Goal: Information Seeking & Learning: Learn about a topic

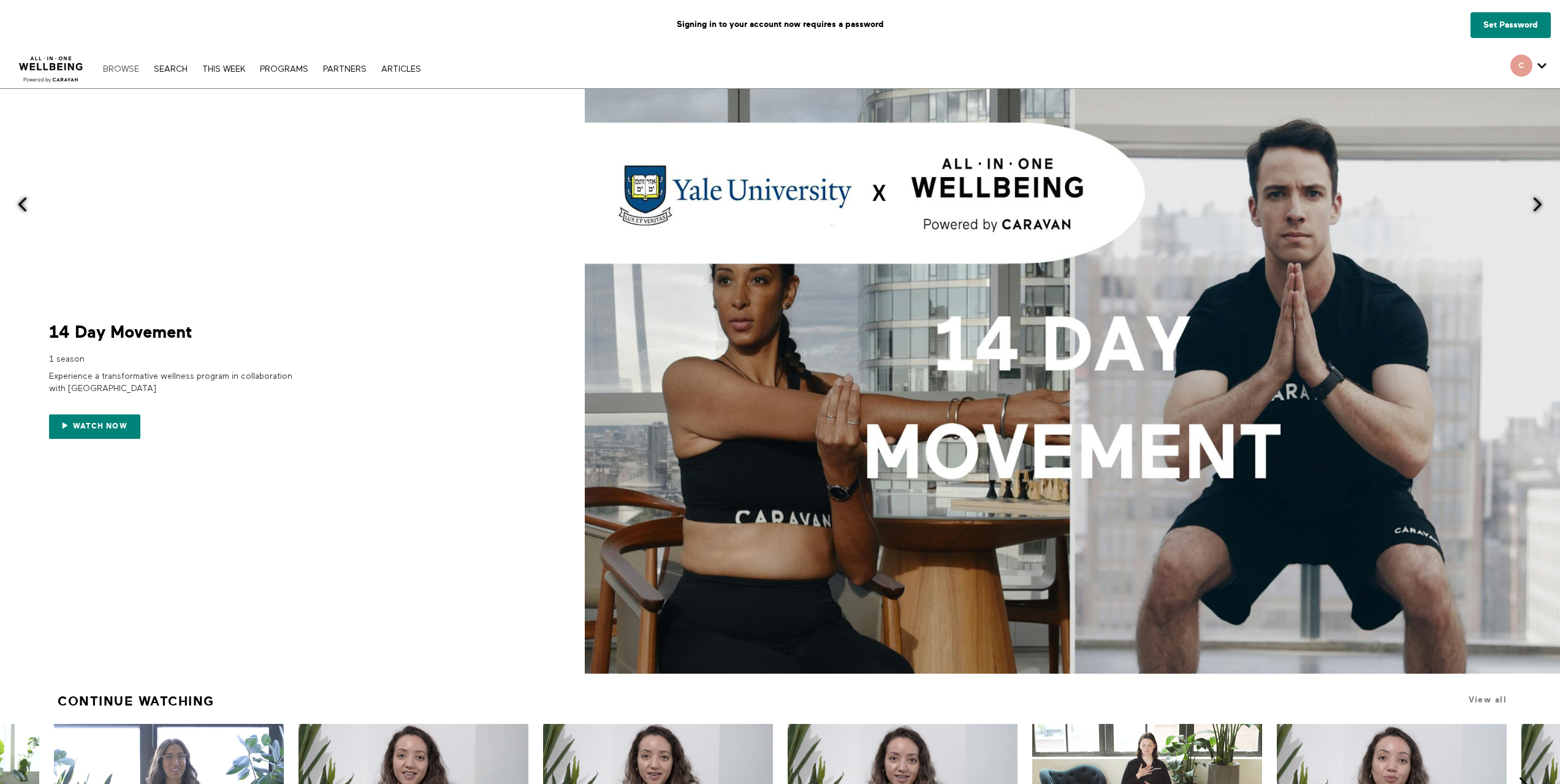
click at [121, 66] on link "Browse" at bounding box center [121, 69] width 48 height 8
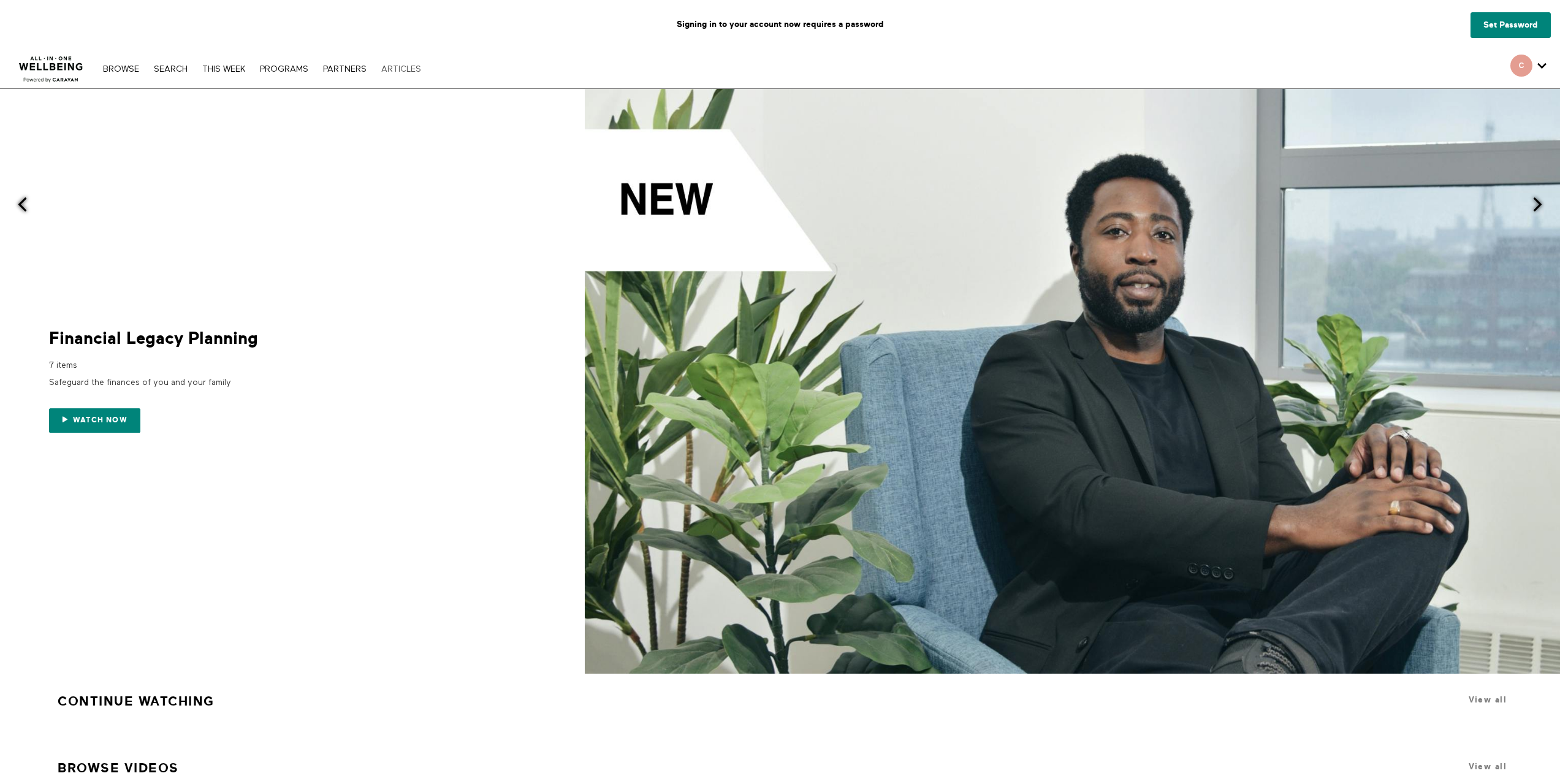
click at [393, 71] on link "ARTICLES" at bounding box center [401, 69] width 52 height 8
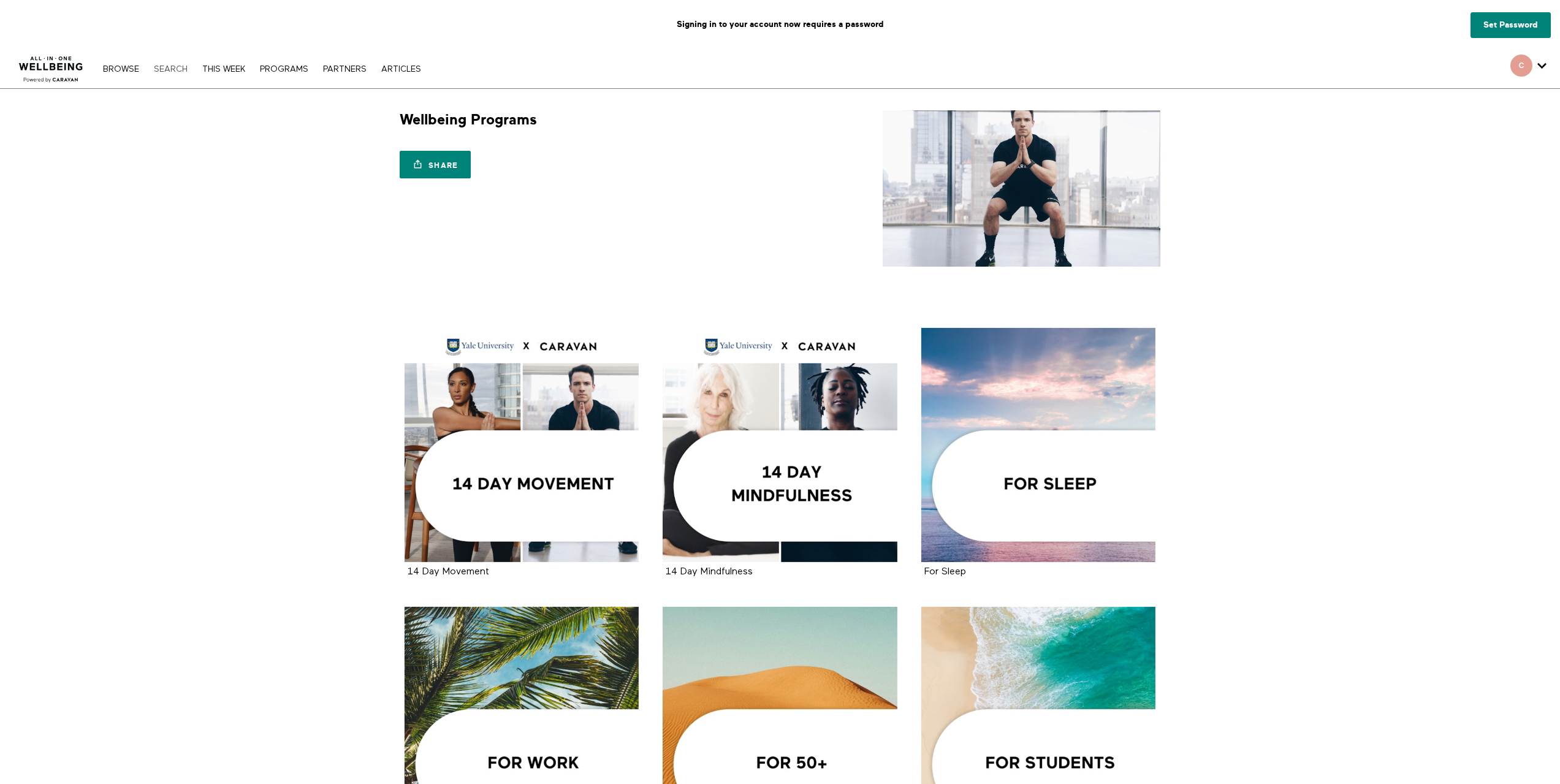
click at [176, 70] on link "Search" at bounding box center [171, 69] width 46 height 8
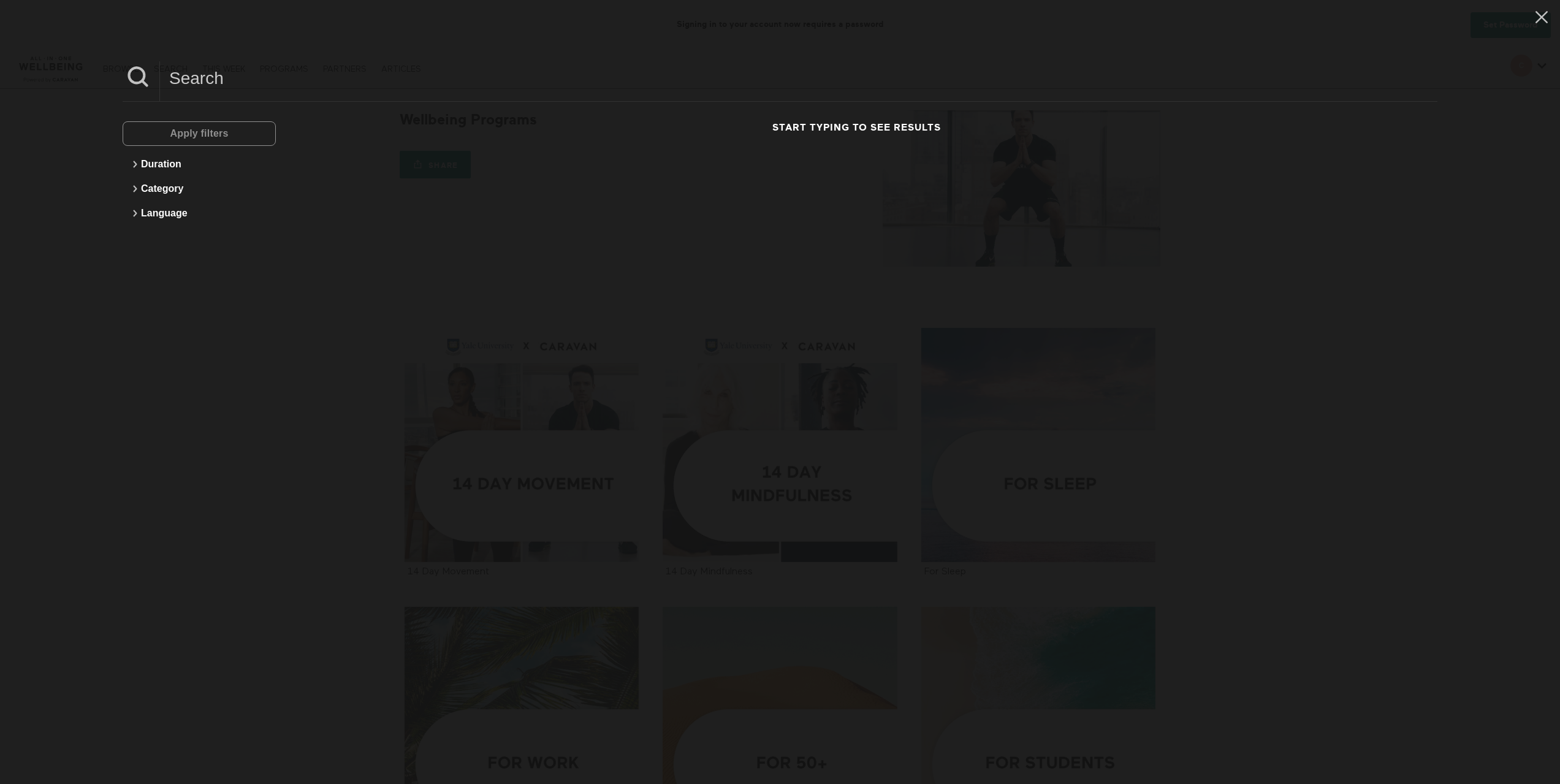
click at [120, 59] on div "Apply filters Duration Category Language Start typing to see results" at bounding box center [780, 392] width 1560 height 784
drag, startPoint x: 113, startPoint y: 68, endPoint x: 126, endPoint y: 70, distance: 13.2
click at [113, 68] on div "Apply filters Duration Category Language Start typing to see results" at bounding box center [780, 392] width 1560 height 784
drag, startPoint x: 133, startPoint y: 78, endPoint x: 101, endPoint y: 98, distance: 37.7
click at [133, 82] on icon at bounding box center [138, 77] width 30 height 30
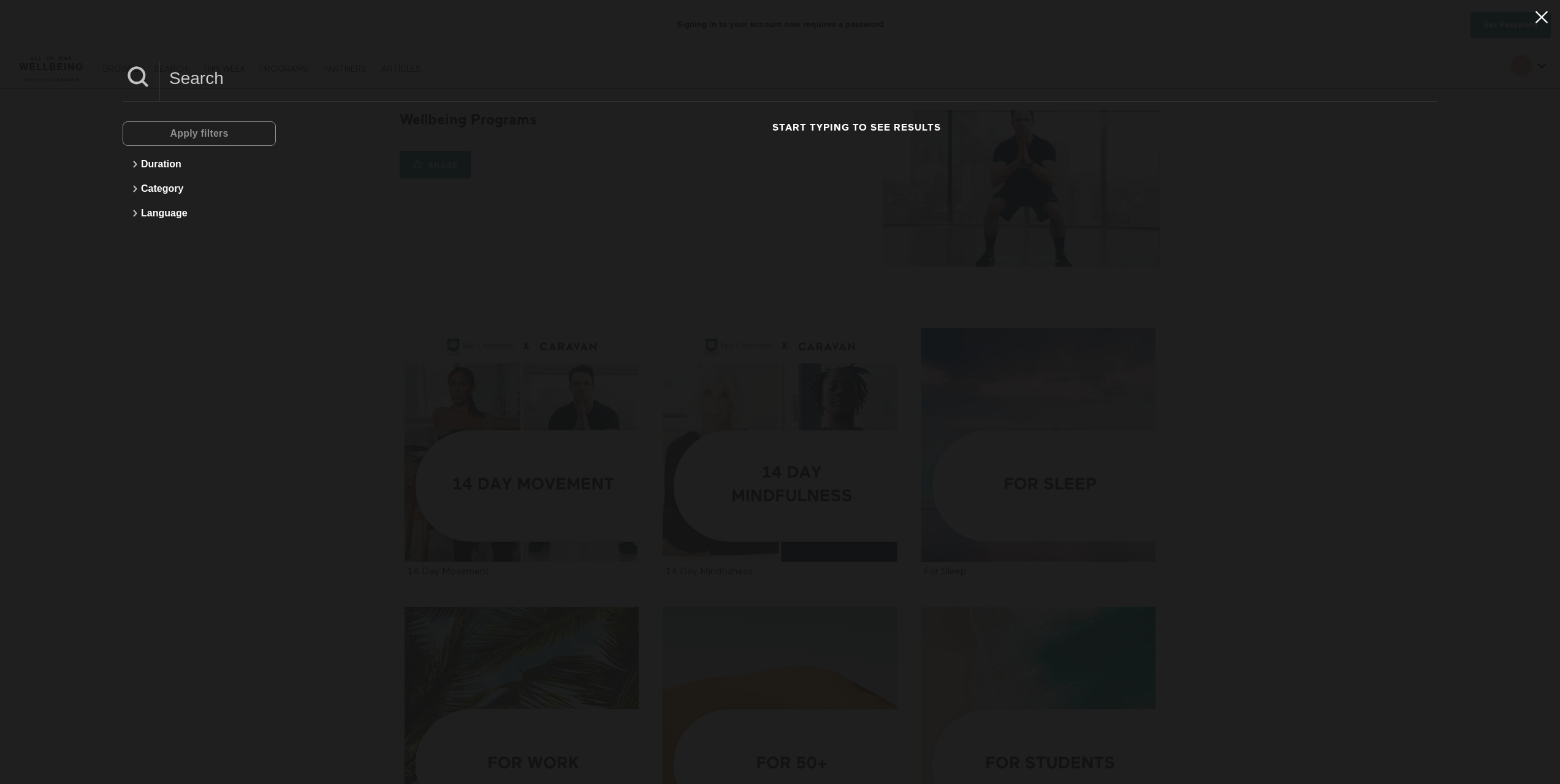
click at [1541, 19] on icon at bounding box center [1542, 17] width 24 height 21
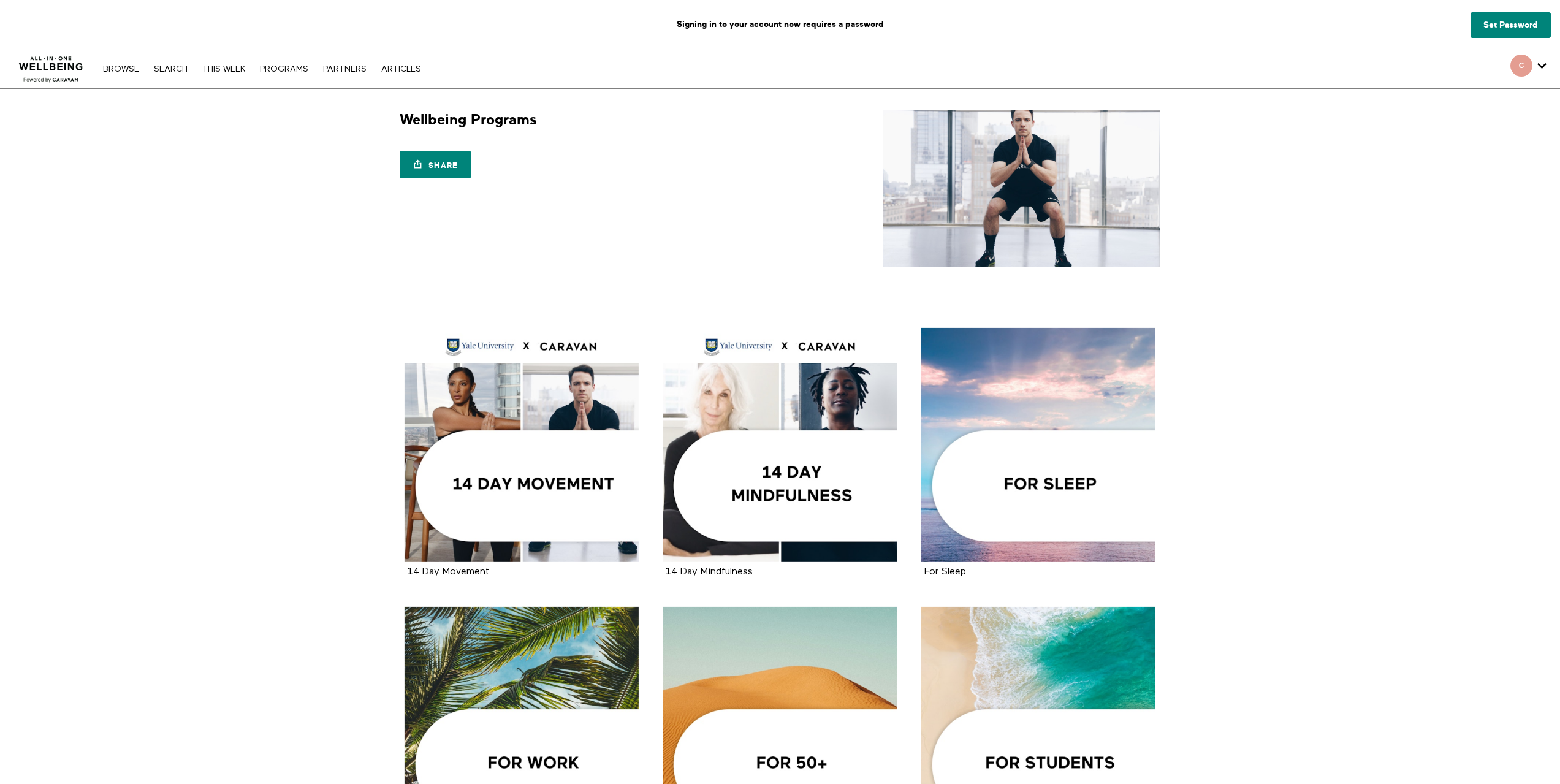
click at [129, 64] on nav "Browse Search THIS WEEK PROGRAMS PARTNERS ARTICLES Account settings Manage Subs…" at bounding box center [262, 68] width 330 height 13
click at [120, 68] on link "Browse" at bounding box center [121, 69] width 48 height 8
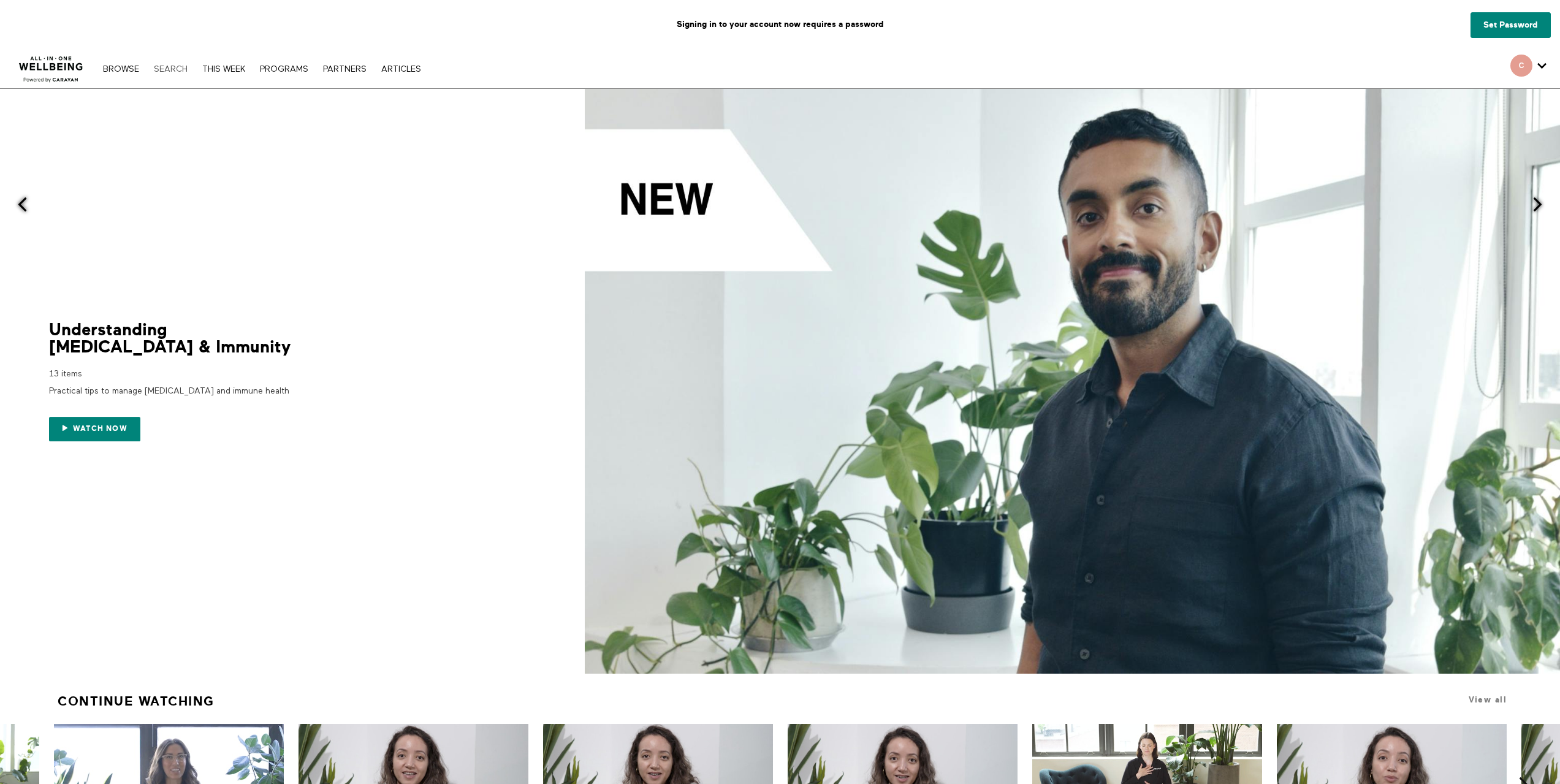
click at [180, 68] on link "Search" at bounding box center [171, 69] width 46 height 8
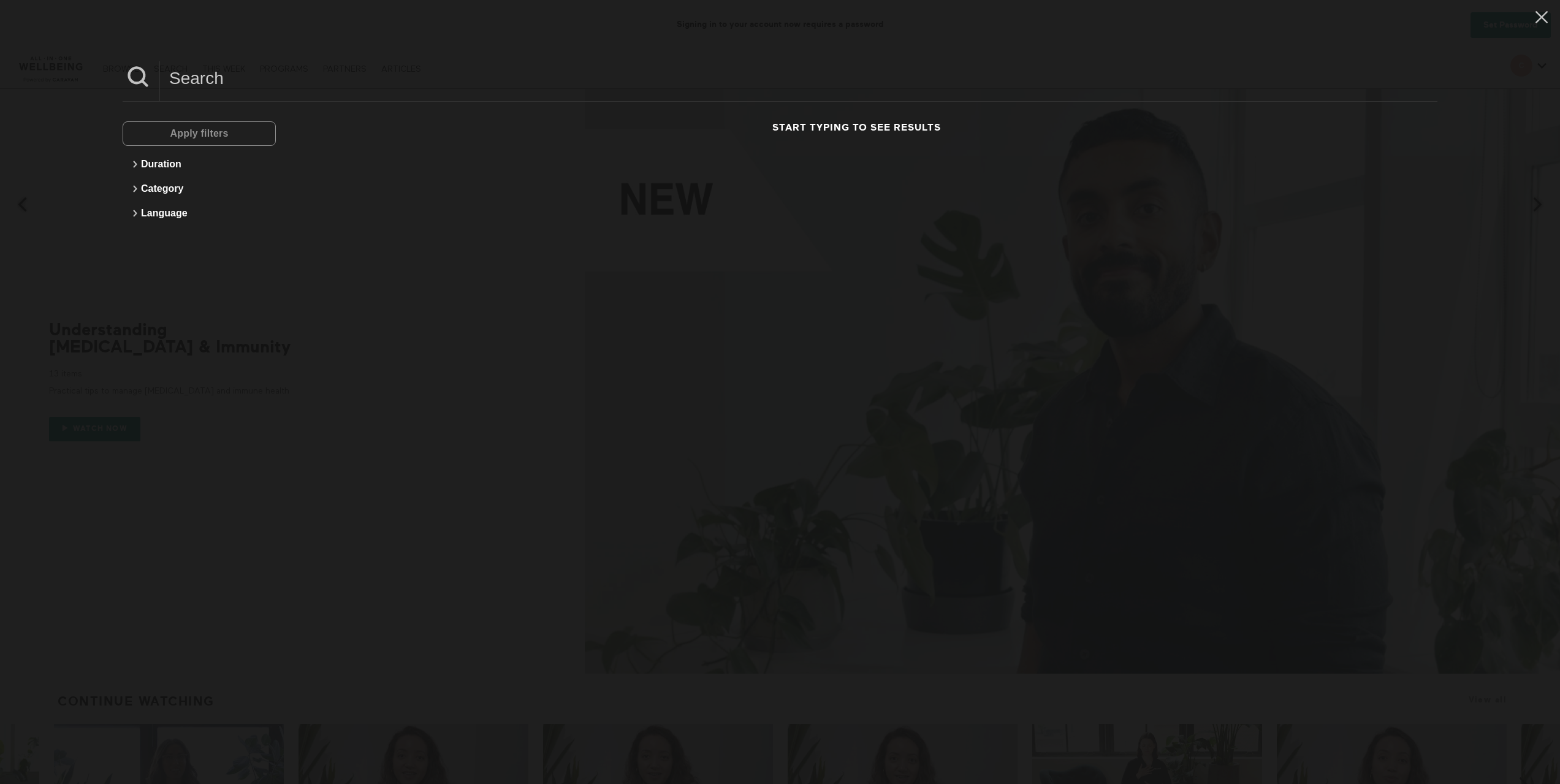
click at [261, 92] on input at bounding box center [799, 78] width 1277 height 34
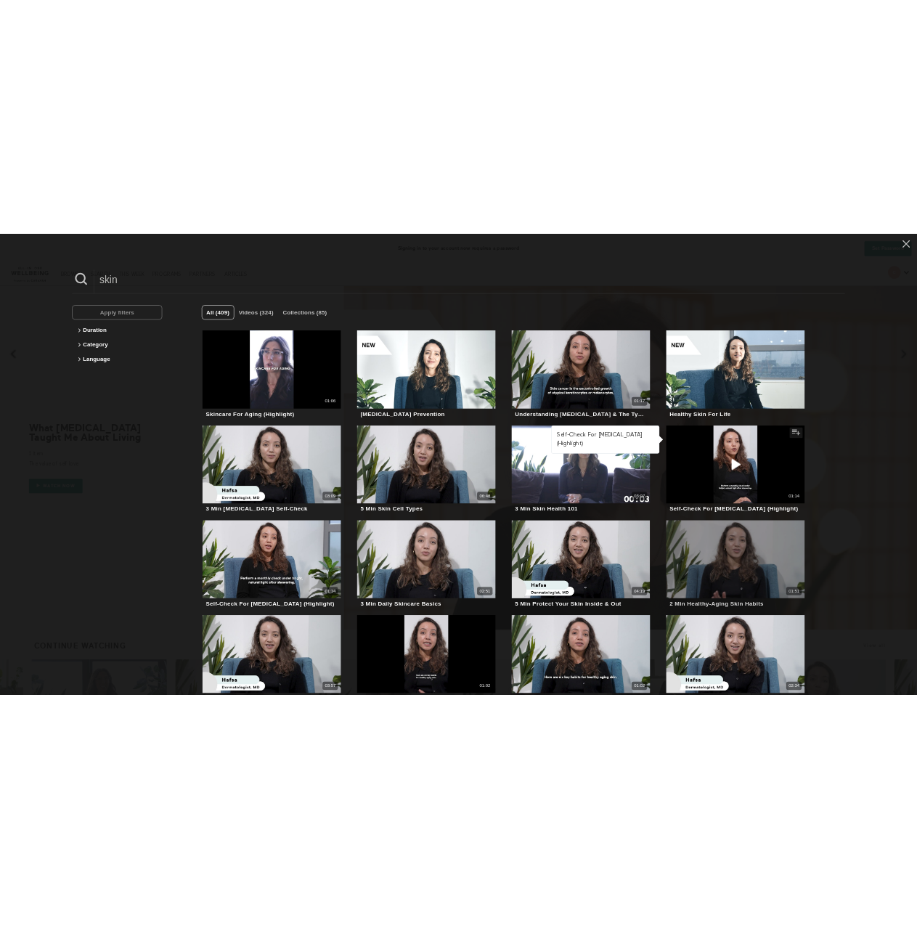
scroll to position [261, 0]
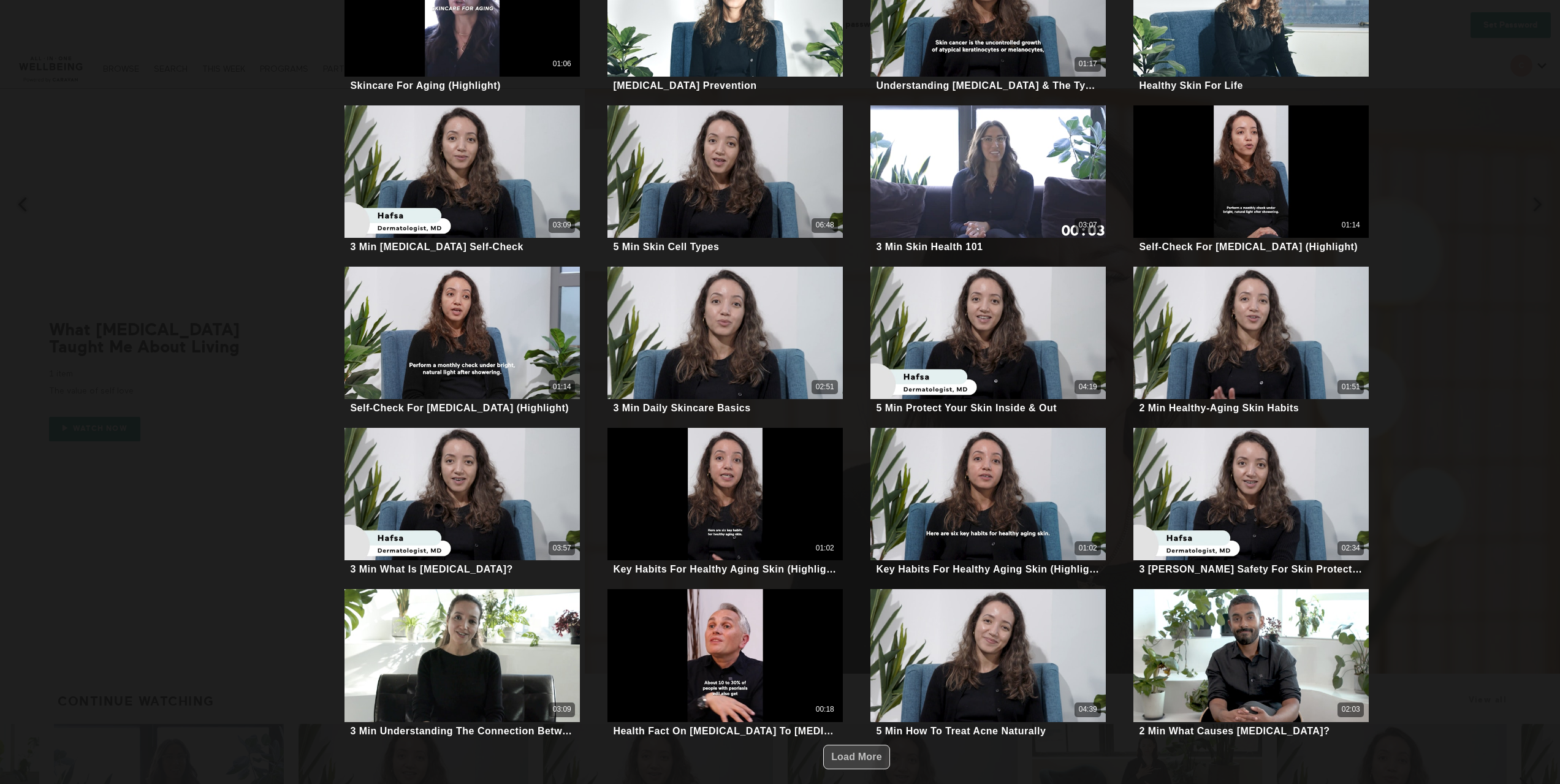
type input "skin"
click at [850, 754] on span "Load More" at bounding box center [857, 756] width 51 height 10
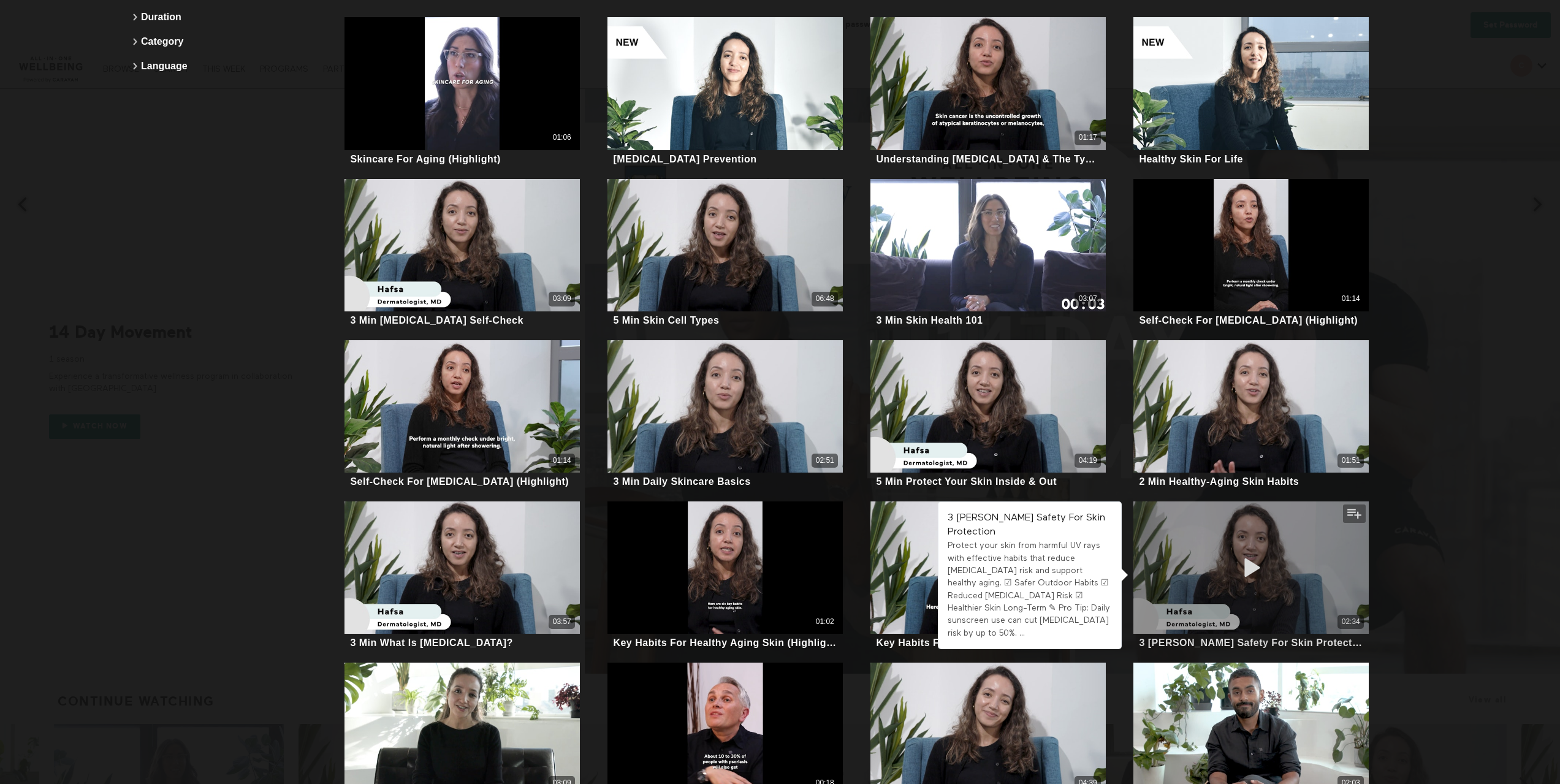
scroll to position [184, 0]
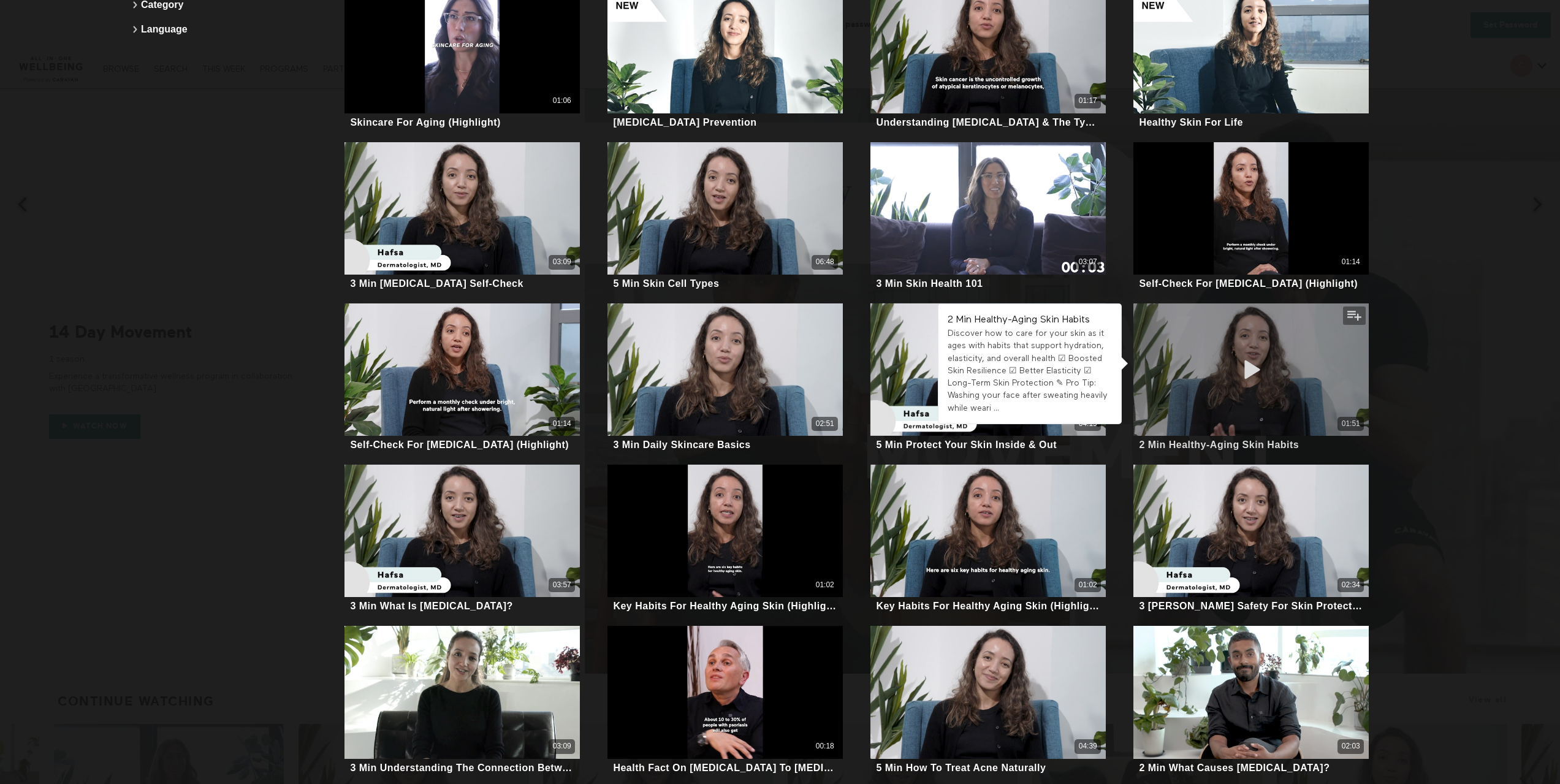
click at [1352, 361] on div "01:51" at bounding box center [1251, 369] width 236 height 132
